Goal: Transaction & Acquisition: Book appointment/travel/reservation

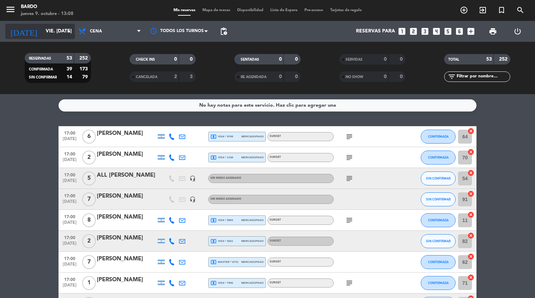
click at [65, 36] on input "vie. [DATE]" at bounding box center [75, 31] width 66 height 13
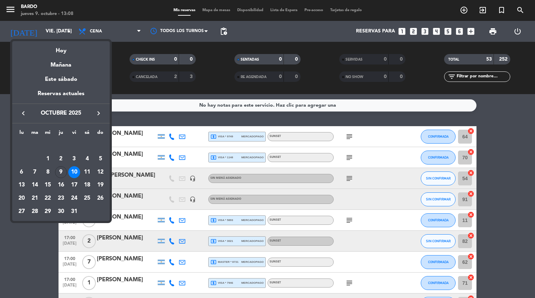
click at [96, 117] on icon "keyboard_arrow_right" at bounding box center [98, 113] width 8 height 8
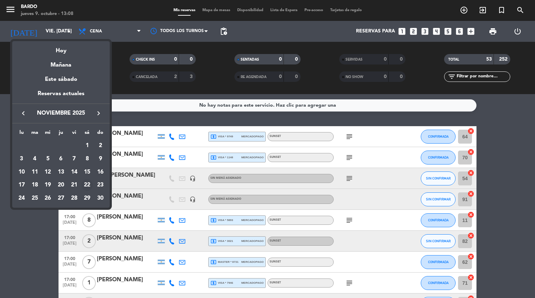
click at [87, 182] on div "22" at bounding box center [87, 185] width 12 height 12
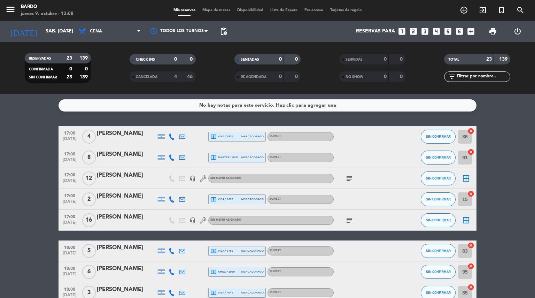
click at [141, 31] on span at bounding box center [140, 31] width 7 height 7
click at [121, 61] on div "menu Bardo jueves 9. octubre - 13:08 Mis reservas Mapa de mesas Disponibilidad …" at bounding box center [267, 47] width 535 height 94
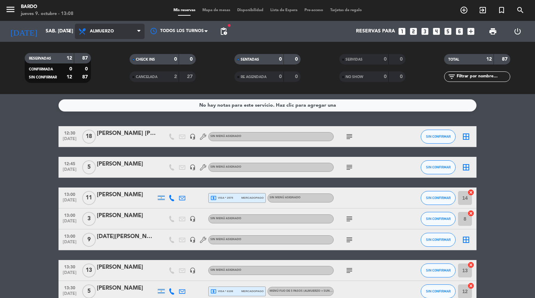
click at [116, 36] on span "Almuerzo" at bounding box center [110, 31] width 70 height 15
click at [109, 77] on div "menu Bardo jueves 9. octubre - 13:08 Mis reservas Mapa de mesas Disponibilidad …" at bounding box center [267, 47] width 535 height 94
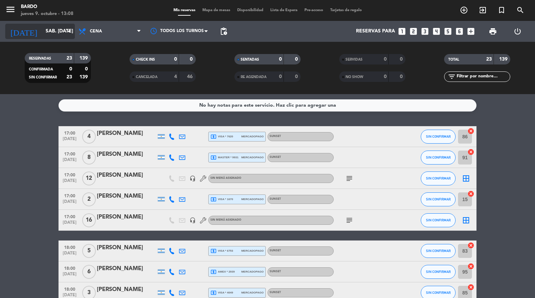
click at [70, 33] on icon "arrow_drop_down" at bounding box center [69, 31] width 8 height 8
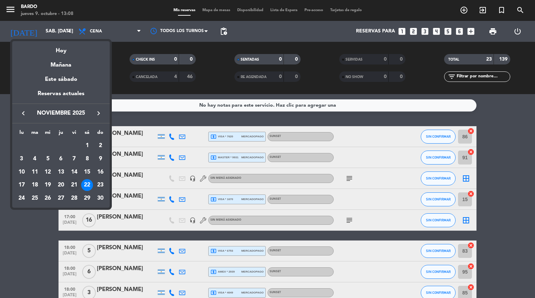
click at [74, 184] on div "21" at bounding box center [74, 185] width 12 height 12
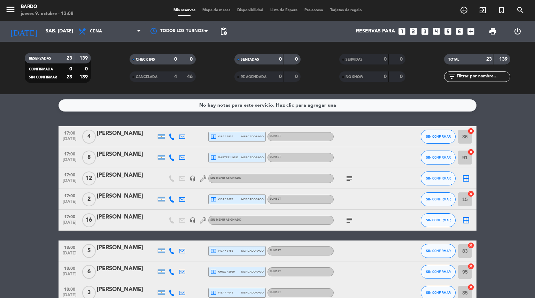
type input "vie. [DATE]"
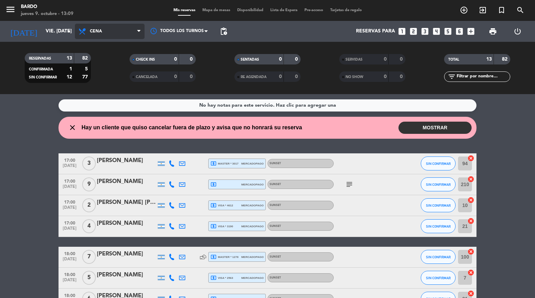
click at [139, 34] on icon at bounding box center [138, 32] width 3 height 6
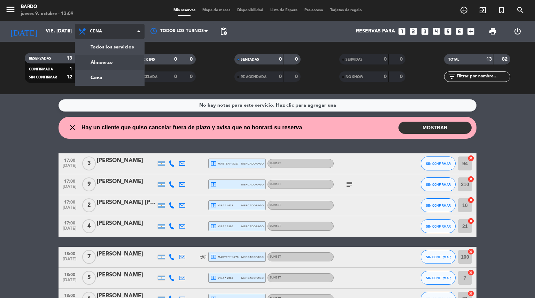
click at [109, 64] on div "menu Bardo jueves 9. octubre - 13:09 Mis reservas Mapa de mesas Disponibilidad …" at bounding box center [267, 47] width 535 height 94
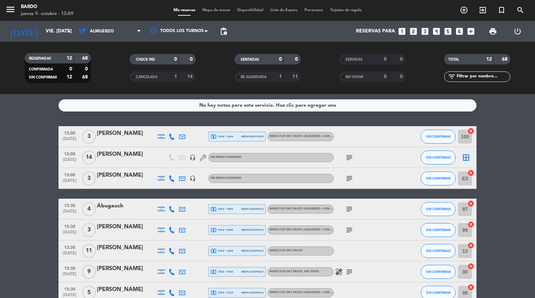
click at [29, 160] on bookings-row "13:00 [DATE] 3 [PERSON_NAME] local_atm visa * 1644 mercadopago Menú fijo de 5 p…" at bounding box center [267, 256] width 535 height 260
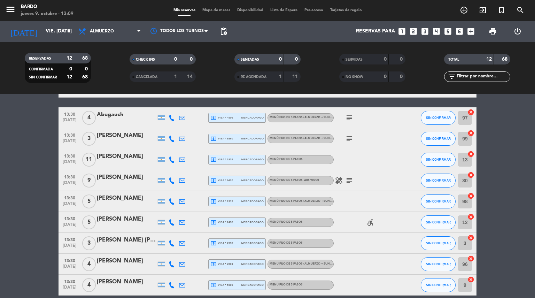
scroll to position [123, 0]
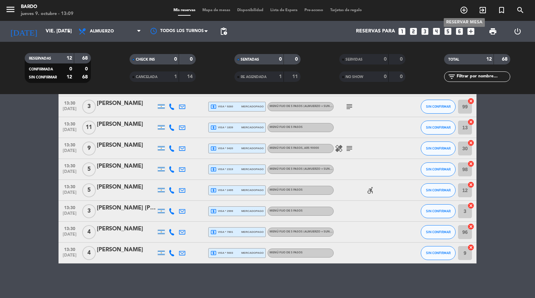
click at [461, 11] on icon "add_circle_outline" at bounding box center [463, 10] width 8 height 8
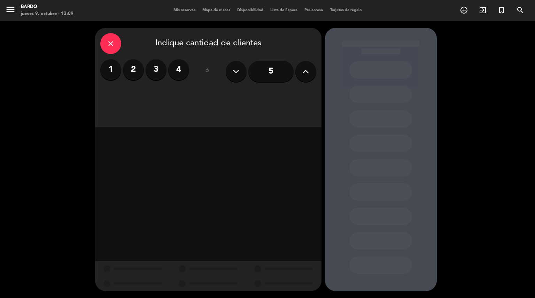
click at [269, 72] on input "5" at bounding box center [270, 71] width 45 height 21
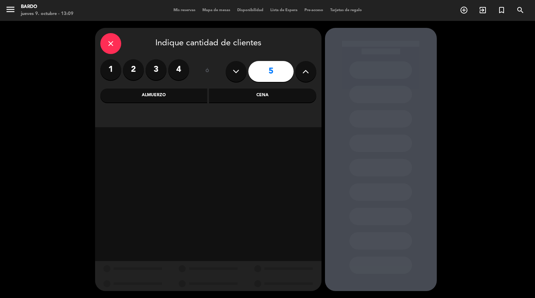
click at [173, 100] on div "Almuerzo" at bounding box center [153, 95] width 107 height 14
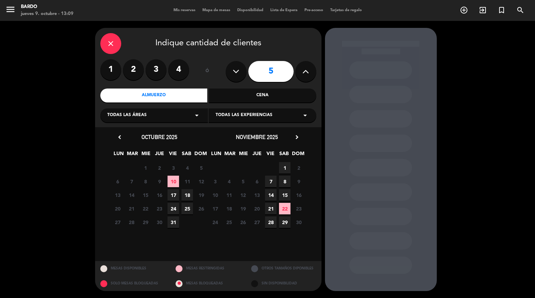
click at [274, 207] on span "21" at bounding box center [270, 208] width 11 height 11
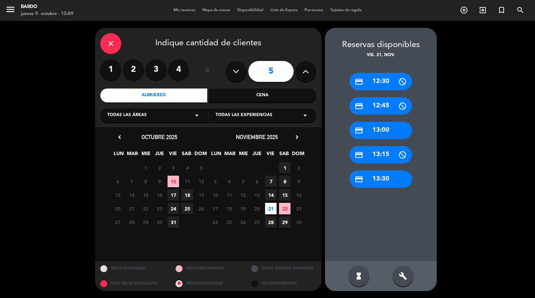
click at [374, 129] on div "credit_card 13:00" at bounding box center [380, 129] width 63 height 17
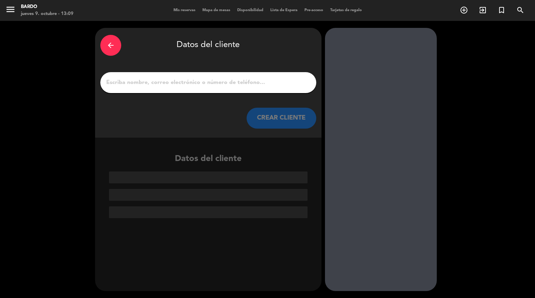
click at [280, 87] on input "1" at bounding box center [207, 83] width 205 height 10
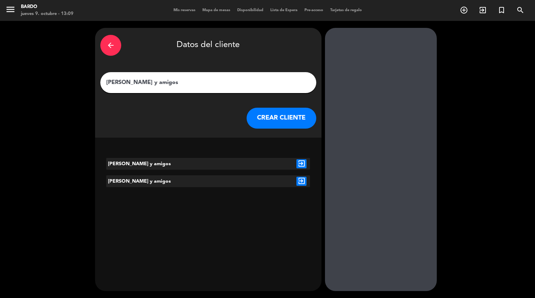
type input "[PERSON_NAME] y amigos"
click at [285, 116] on button "CREAR CLIENTE" at bounding box center [281, 118] width 70 height 21
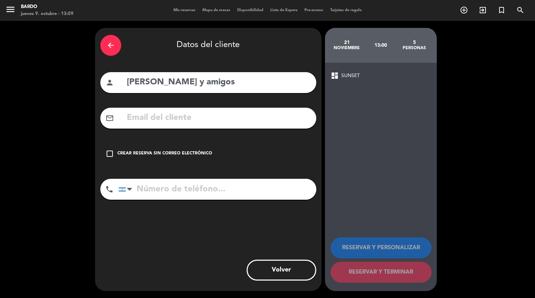
click at [199, 152] on div "Crear reserva sin correo electrónico" at bounding box center [164, 153] width 95 height 7
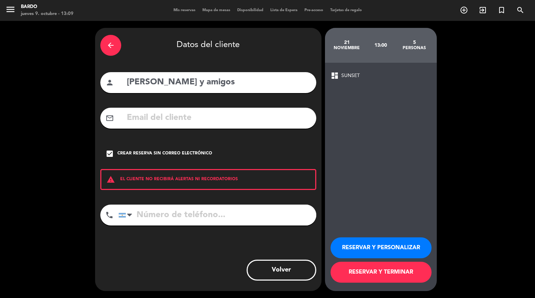
click at [381, 246] on button "RESERVAR Y PERSONALIZAR" at bounding box center [380, 247] width 101 height 21
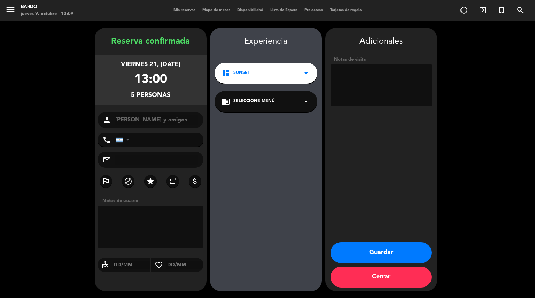
click at [392, 75] on textarea at bounding box center [380, 85] width 101 height 42
click at [379, 251] on button "Guardar" at bounding box center [380, 252] width 101 height 21
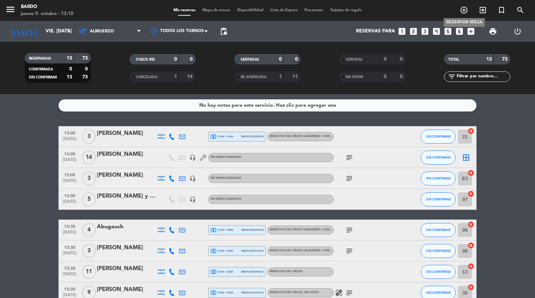
click at [464, 9] on icon "add_circle_outline" at bounding box center [463, 10] width 8 height 8
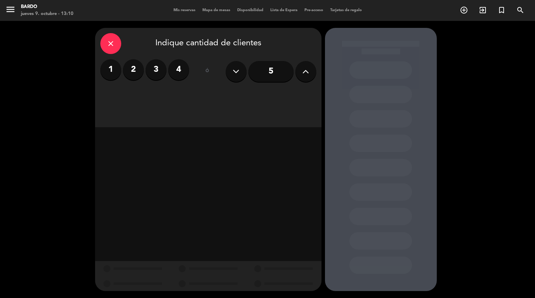
click at [265, 74] on input "5" at bounding box center [270, 71] width 45 height 21
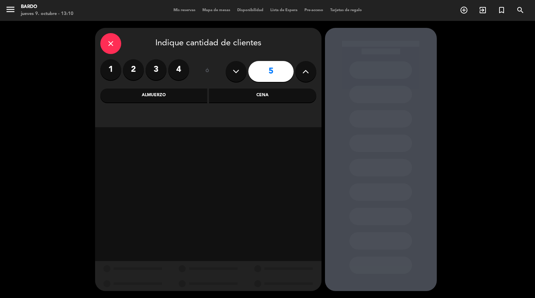
click at [172, 101] on div "Almuerzo" at bounding box center [153, 95] width 107 height 14
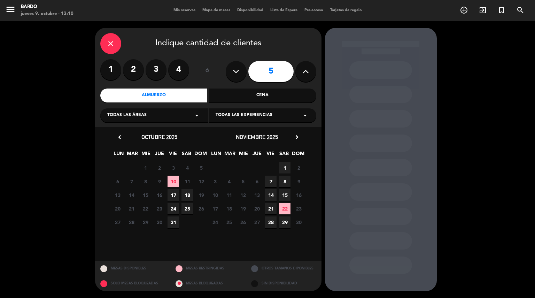
click at [282, 206] on span "22" at bounding box center [284, 208] width 11 height 11
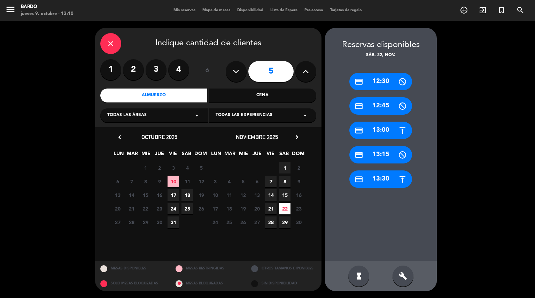
click at [384, 129] on div "credit_card 13:00" at bounding box center [380, 129] width 63 height 17
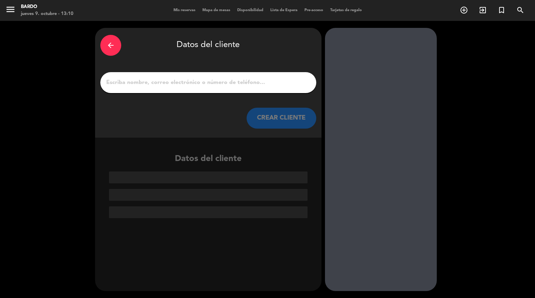
click at [245, 77] on div at bounding box center [208, 82] width 216 height 21
click at [233, 81] on input "1" at bounding box center [207, 83] width 205 height 10
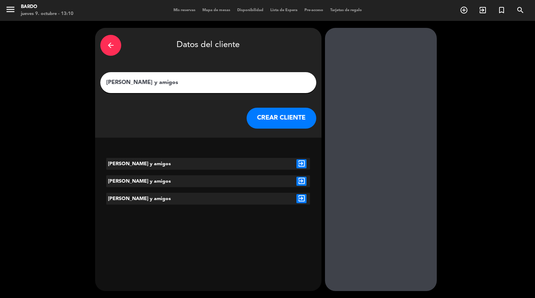
type input "[PERSON_NAME] y amigos"
click at [277, 116] on button "CREAR CLIENTE" at bounding box center [281, 118] width 70 height 21
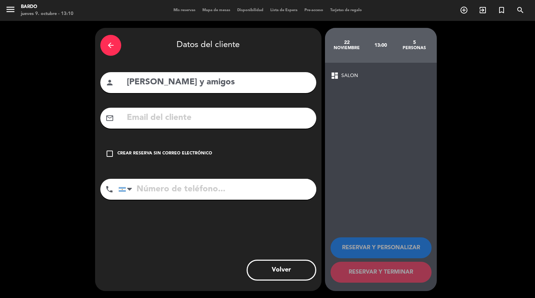
click at [126, 151] on div "Crear reserva sin correo electrónico" at bounding box center [164, 153] width 95 height 7
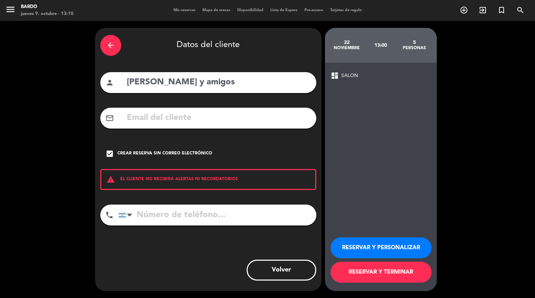
click at [376, 250] on button "RESERVAR Y PERSONALIZAR" at bounding box center [380, 247] width 101 height 21
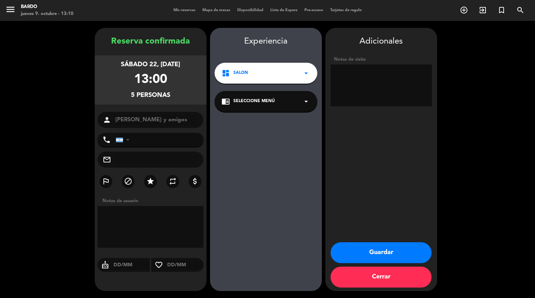
click at [383, 252] on button "Guardar" at bounding box center [380, 252] width 101 height 21
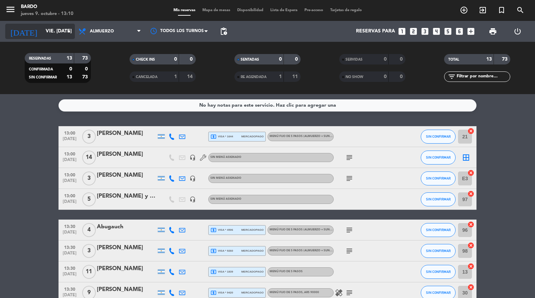
click at [68, 32] on icon "arrow_drop_down" at bounding box center [69, 31] width 8 height 8
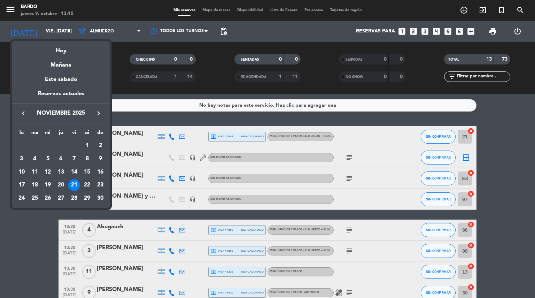
click at [85, 188] on div "22" at bounding box center [87, 185] width 12 height 12
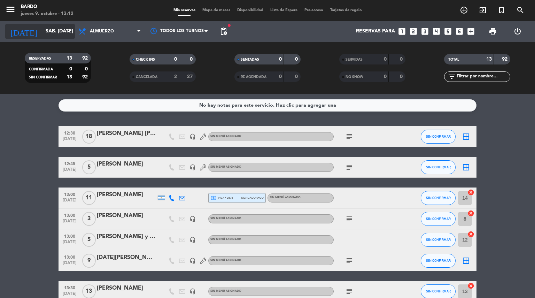
click at [71, 29] on icon "arrow_drop_down" at bounding box center [69, 31] width 8 height 8
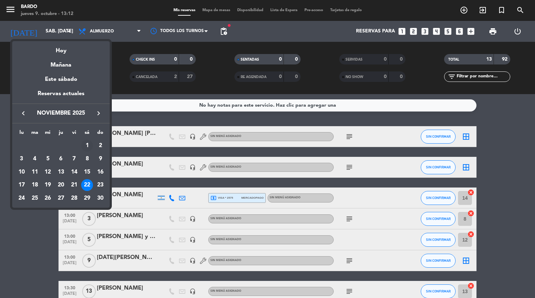
click at [87, 143] on div "1" at bounding box center [87, 146] width 12 height 12
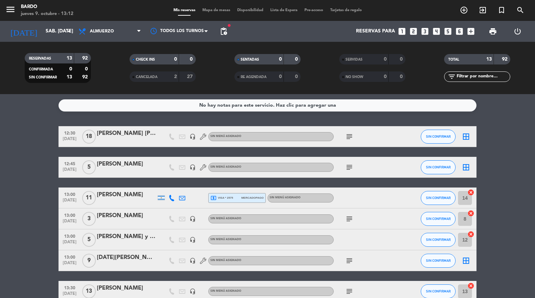
type input "sáb. [DATE]"
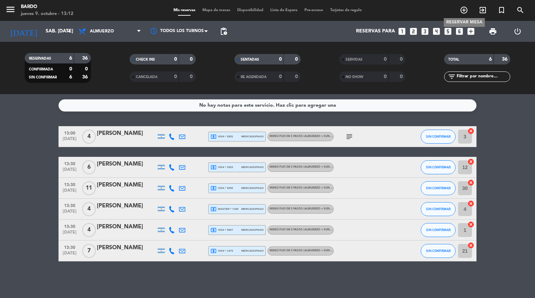
click at [462, 10] on icon "add_circle_outline" at bounding box center [463, 10] width 8 height 8
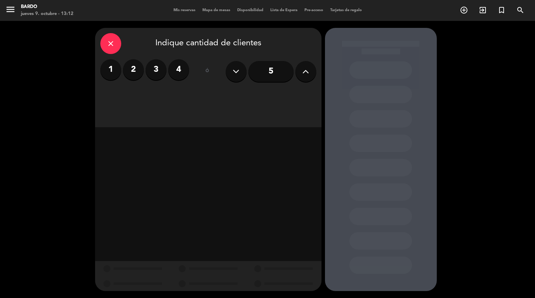
click at [181, 75] on label "4" at bounding box center [178, 69] width 21 height 21
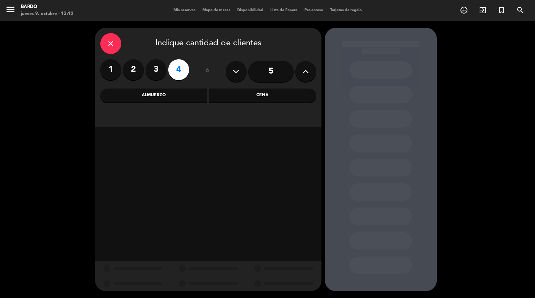
click at [185, 96] on div "Almuerzo" at bounding box center [153, 95] width 107 height 14
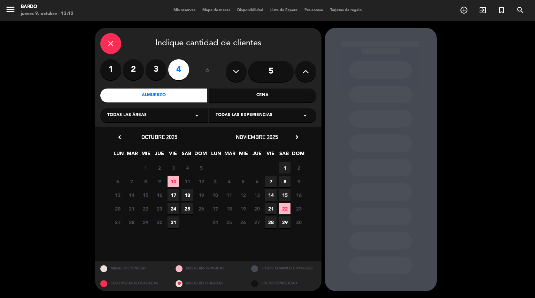
click at [284, 165] on span "1" at bounding box center [284, 167] width 11 height 11
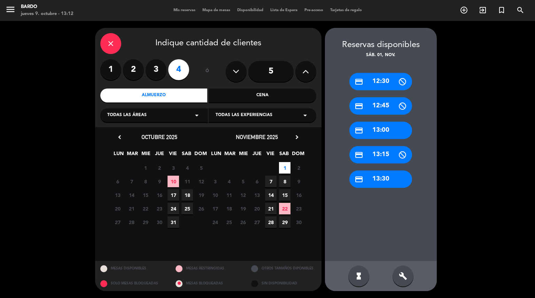
click at [378, 126] on div "credit_card 13:00" at bounding box center [380, 129] width 63 height 17
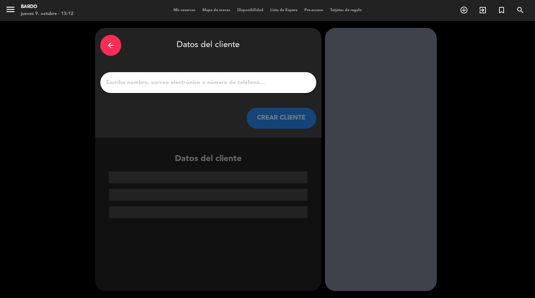
click at [258, 84] on input "1" at bounding box center [207, 83] width 205 height 10
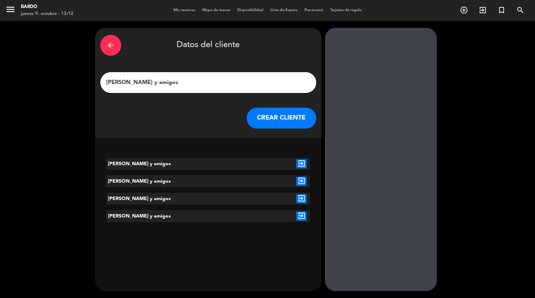
type input "[PERSON_NAME] y amigos"
click at [290, 119] on button "CREAR CLIENTE" at bounding box center [281, 118] width 70 height 21
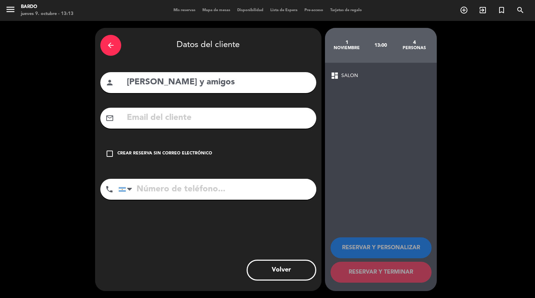
click at [157, 152] on div "Crear reserva sin correo electrónico" at bounding box center [164, 153] width 95 height 7
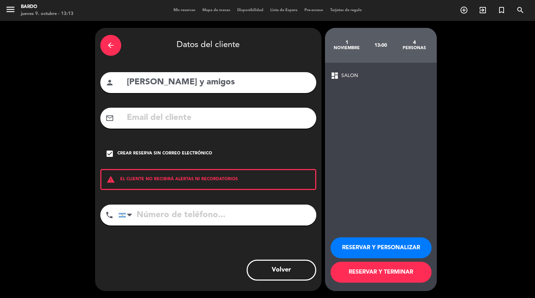
click at [380, 243] on button "RESERVAR Y PERSONALIZAR" at bounding box center [380, 247] width 101 height 21
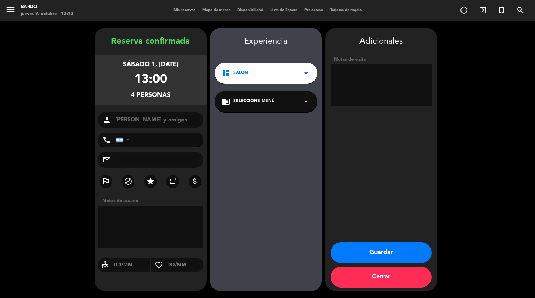
click at [379, 249] on button "Guardar" at bounding box center [380, 252] width 101 height 21
